Goal: Navigation & Orientation: Find specific page/section

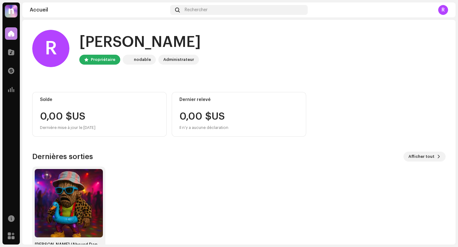
scroll to position [21, 0]
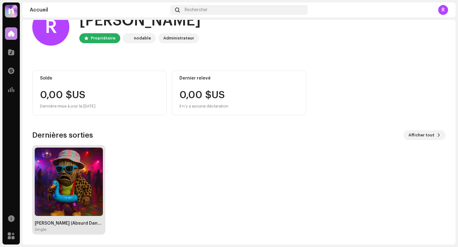
click at [84, 169] on img at bounding box center [69, 181] width 68 height 68
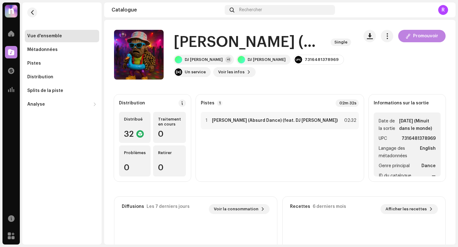
click at [203, 103] on strong "Pistes" at bounding box center [208, 102] width 14 height 5
click at [16, 37] on div at bounding box center [11, 33] width 12 height 12
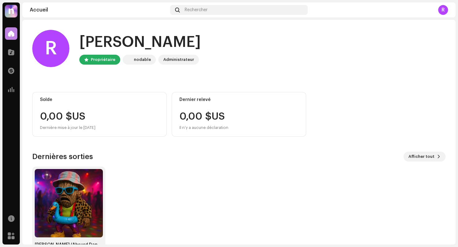
scroll to position [21, 0]
